Goal: Complete application form

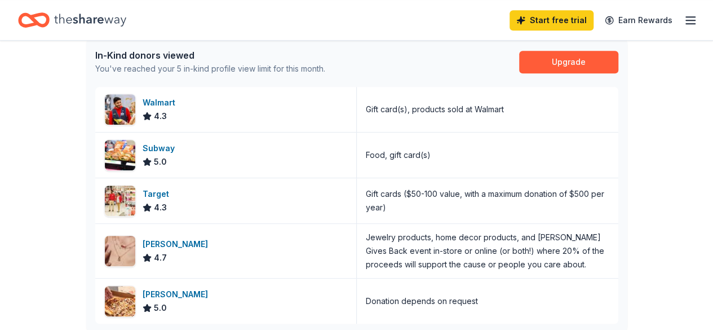
scroll to position [338, 0]
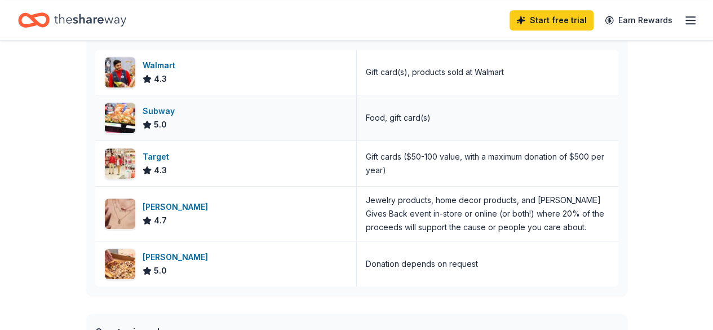
click at [157, 110] on div "Subway" at bounding box center [161, 111] width 37 height 14
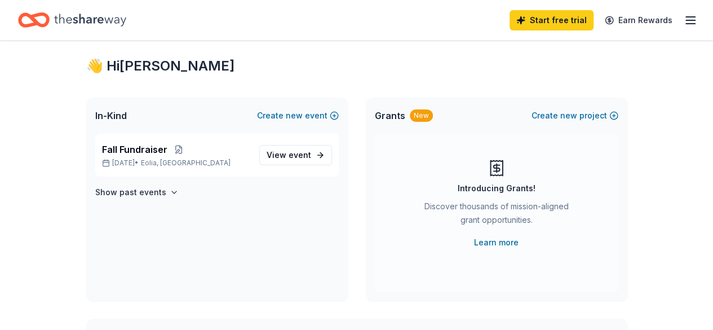
scroll to position [0, 0]
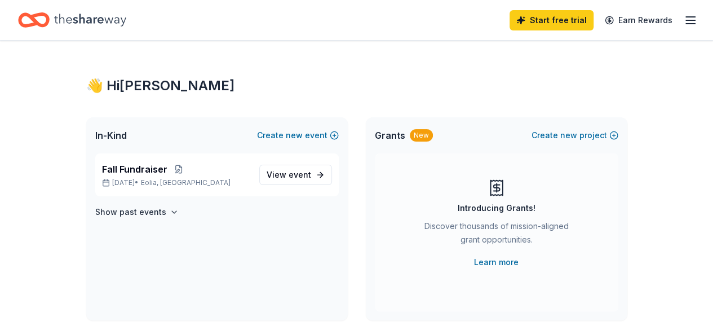
click at [684, 19] on icon "button" at bounding box center [691, 21] width 14 height 14
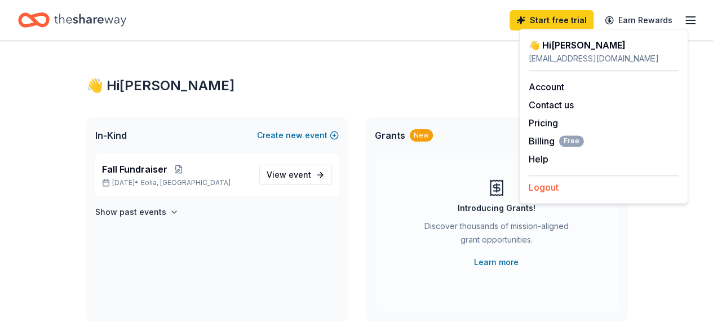
click at [548, 184] on button "Logout" at bounding box center [544, 187] width 30 height 14
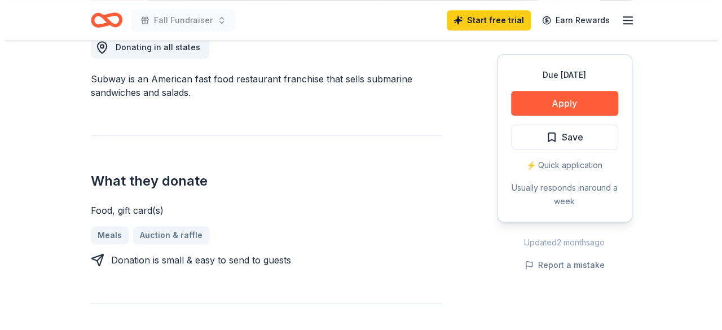
scroll to position [338, 0]
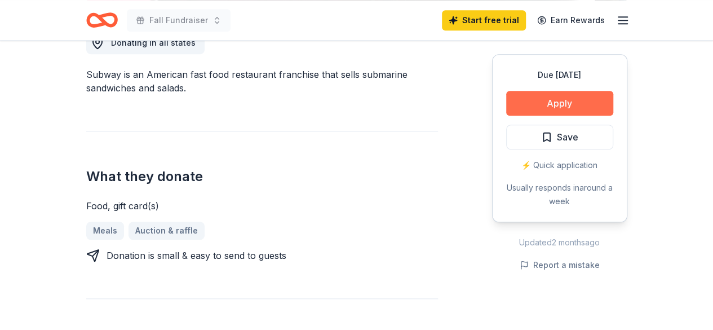
click at [577, 101] on button "Apply" at bounding box center [559, 103] width 107 height 25
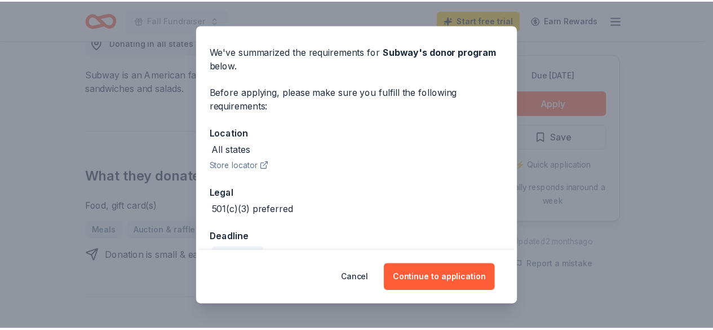
scroll to position [59, 0]
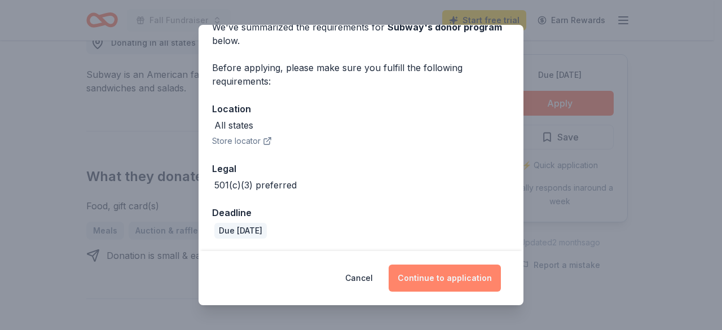
click at [458, 280] on button "Continue to application" at bounding box center [445, 278] width 112 height 27
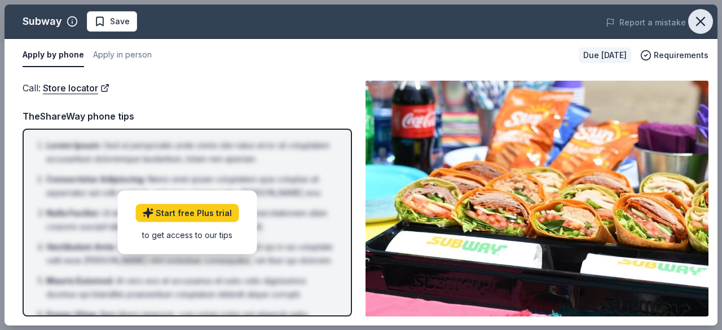
click at [704, 22] on icon "button" at bounding box center [701, 22] width 16 height 16
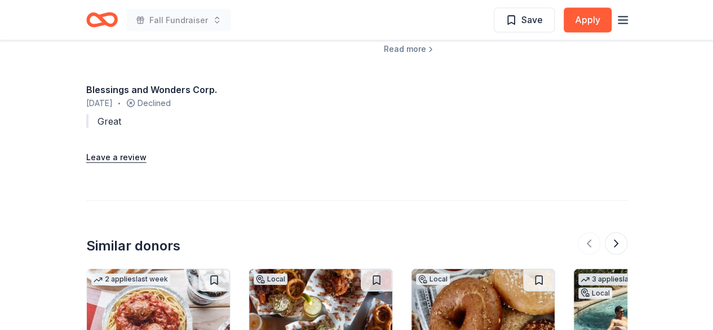
scroll to position [1144, 0]
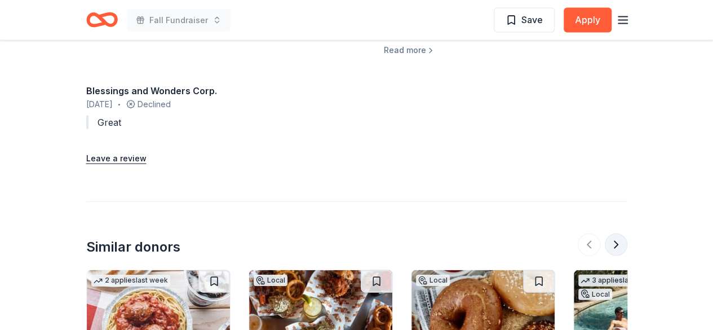
click at [619, 241] on button at bounding box center [616, 244] width 23 height 23
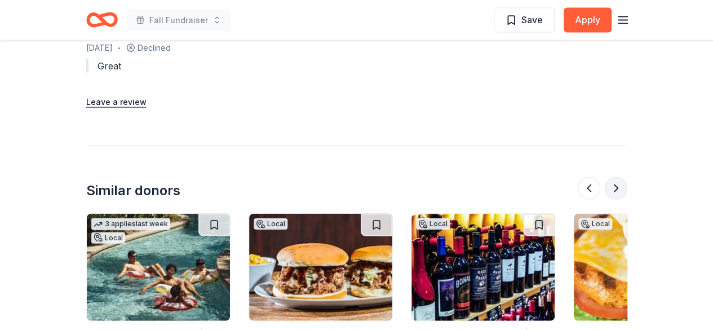
scroll to position [1314, 0]
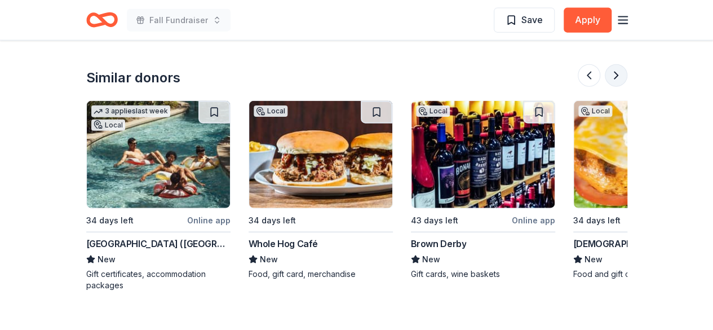
click at [617, 74] on button at bounding box center [616, 75] width 23 height 23
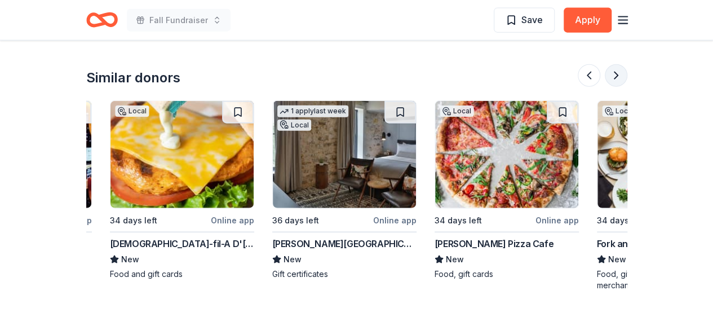
scroll to position [0, 975]
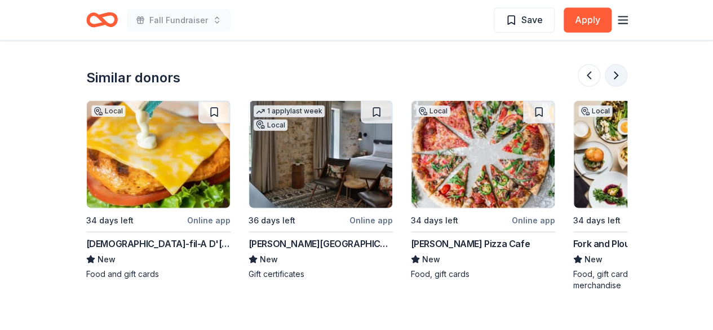
click at [614, 76] on button at bounding box center [616, 75] width 23 height 23
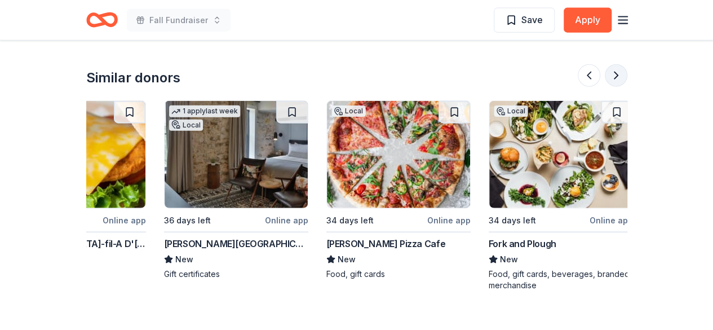
scroll to position [0, 1065]
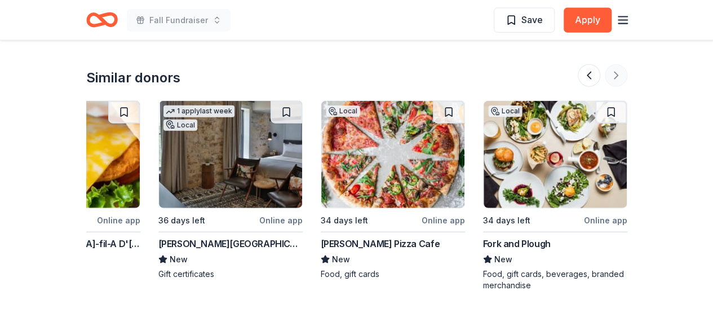
click at [614, 76] on div at bounding box center [603, 75] width 50 height 23
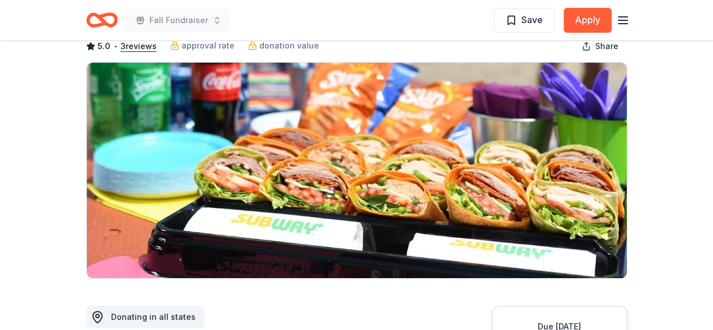
scroll to position [0, 0]
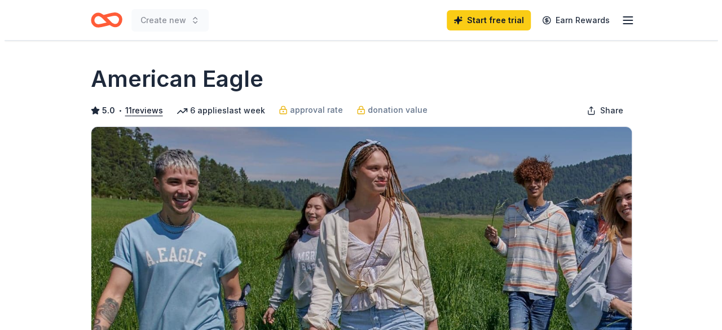
scroll to position [226, 0]
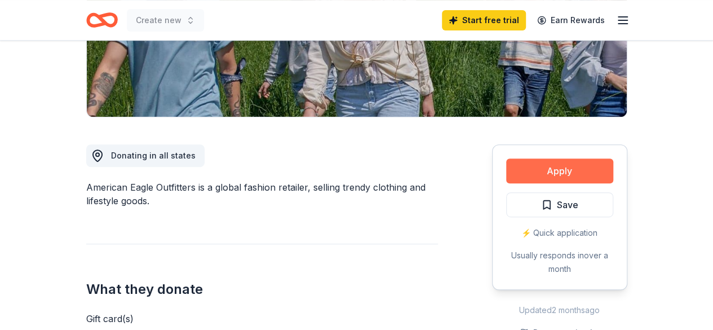
click at [572, 169] on button "Apply" at bounding box center [559, 170] width 107 height 25
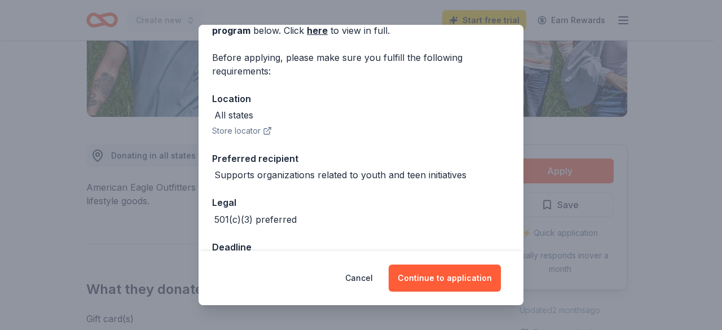
scroll to position [88, 0]
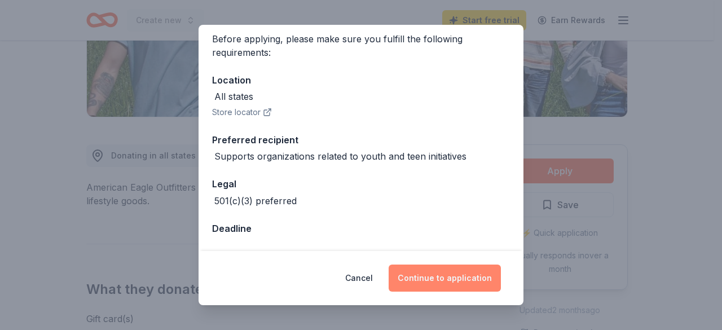
click at [459, 276] on button "Continue to application" at bounding box center [445, 278] width 112 height 27
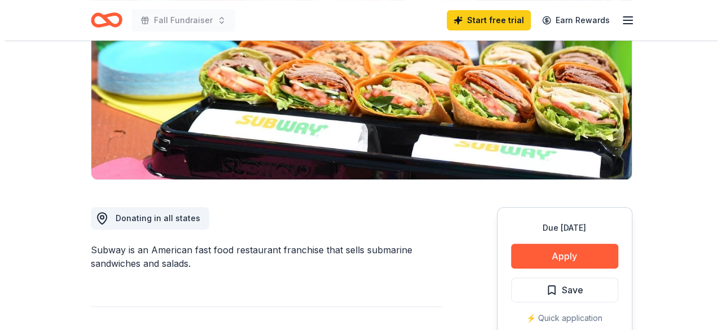
scroll to position [282, 0]
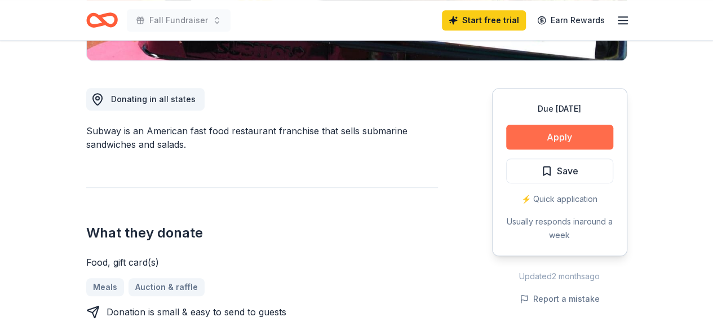
click at [563, 139] on button "Apply" at bounding box center [559, 137] width 107 height 25
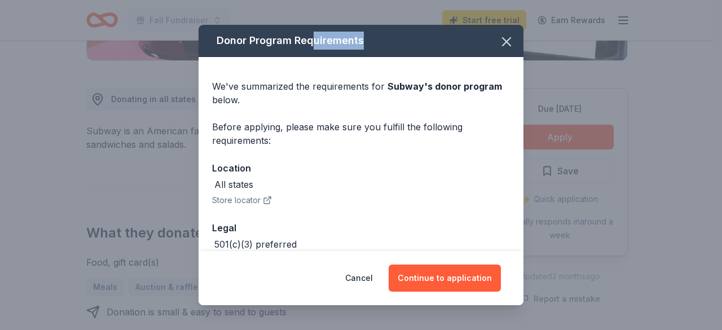
drag, startPoint x: 432, startPoint y: 36, endPoint x: 313, endPoint y: 30, distance: 119.1
click at [313, 30] on div "Donor Program Requirements" at bounding box center [361, 41] width 325 height 32
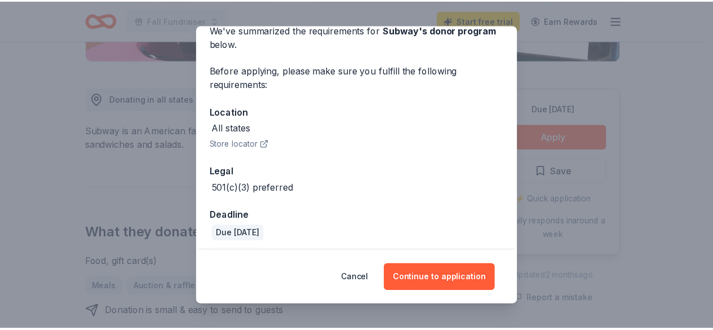
scroll to position [59, 0]
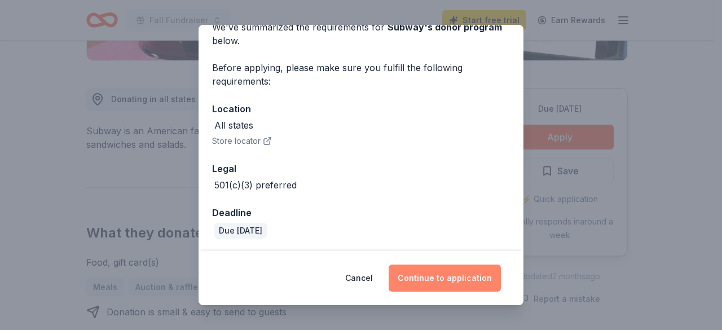
click at [441, 276] on button "Continue to application" at bounding box center [445, 278] width 112 height 27
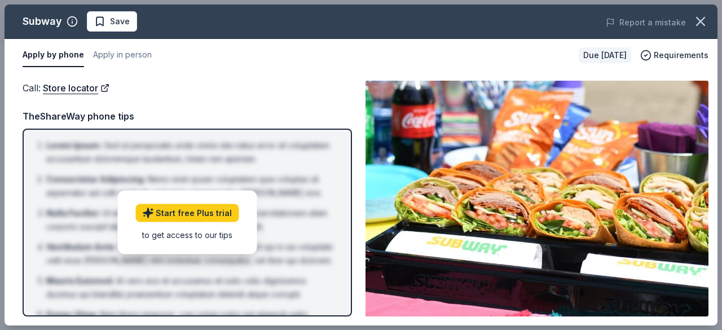
click at [441, 276] on img at bounding box center [536, 199] width 343 height 236
click at [704, 24] on icon "button" at bounding box center [701, 22] width 16 height 16
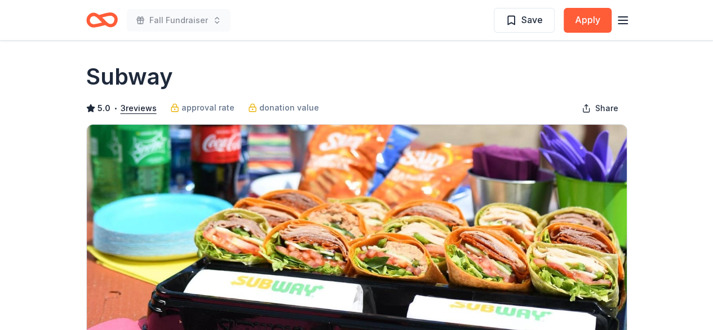
scroll to position [0, 0]
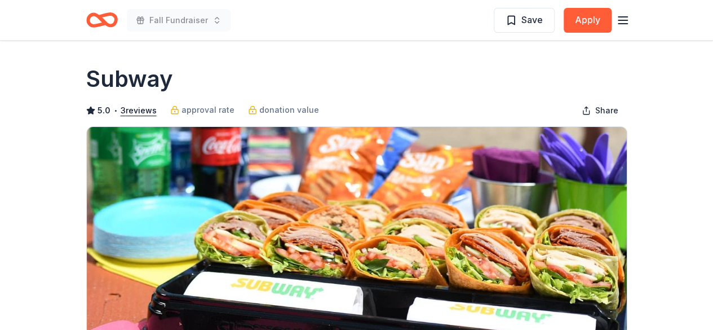
click at [626, 20] on line "button" at bounding box center [623, 20] width 9 height 0
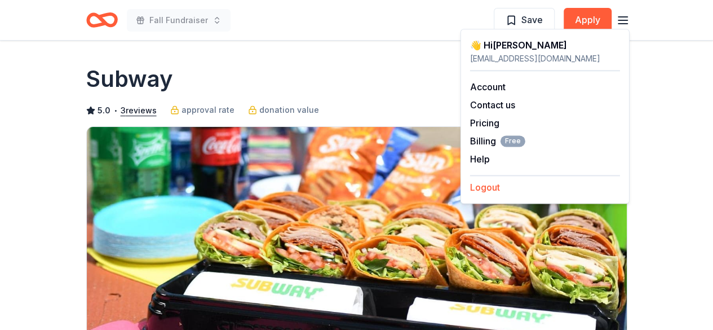
click at [482, 186] on button "Logout" at bounding box center [485, 187] width 30 height 14
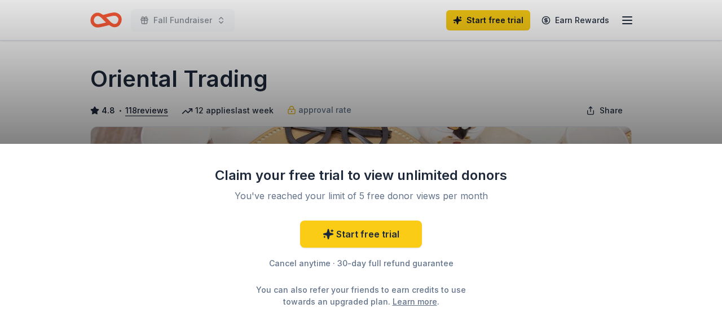
click at [497, 99] on div "Claim your free trial to view unlimited donors You've reached your limit of 5 f…" at bounding box center [361, 165] width 722 height 330
click at [497, 98] on div "Claim your free trial to view unlimited donors You've reached your limit of 5 f…" at bounding box center [361, 165] width 722 height 330
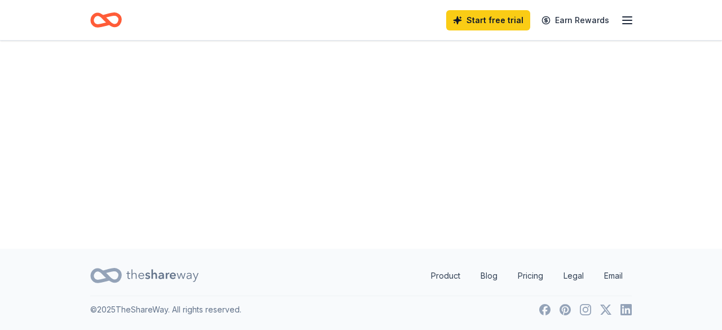
click at [620, 22] on icon "button" at bounding box center [627, 21] width 14 height 14
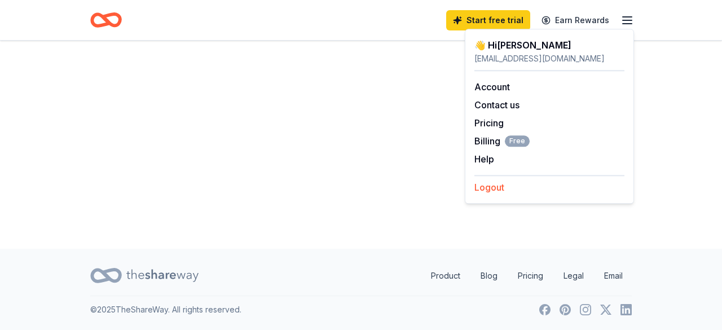
click at [488, 186] on button "Logout" at bounding box center [489, 187] width 30 height 14
